Goal: Find contact information: Find contact information

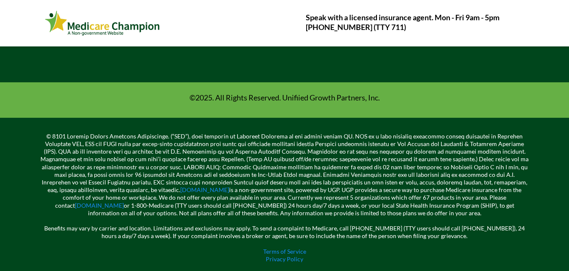
scroll to position [295, 0]
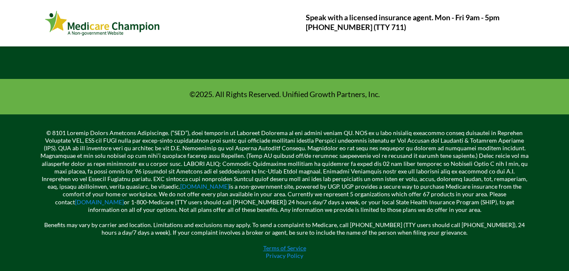
click at [269, 250] on link "Terms of Service" at bounding box center [284, 247] width 43 height 7
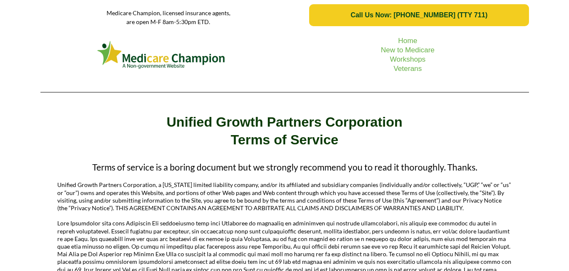
click at [462, 22] on link "Call Us Now: 1-833-823-1990 (TTY 711)" at bounding box center [419, 15] width 220 height 22
